Goal: Check status

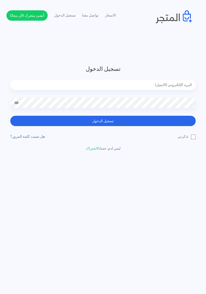
click at [166, 87] on input "email" at bounding box center [103, 85] width 186 height 10
type input "diaraest2024@gmail.com"
click at [10, 116] on button "تسجيل الدخول" at bounding box center [103, 121] width 186 height 10
click at [159, 118] on button "تسجيل الدخول" at bounding box center [103, 121] width 186 height 10
click at [140, 123] on button "تسجيل الدخول" at bounding box center [103, 121] width 186 height 10
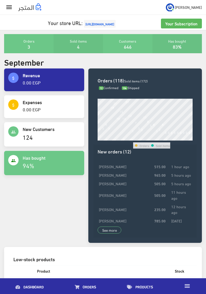
click at [184, 177] on td "5 hours ago" at bounding box center [181, 175] width 23 height 9
click at [148, 202] on td "[PERSON_NAME]" at bounding box center [126, 209] width 56 height 14
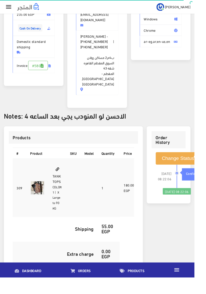
scroll to position [76, 0]
